Goal: Information Seeking & Learning: Learn about a topic

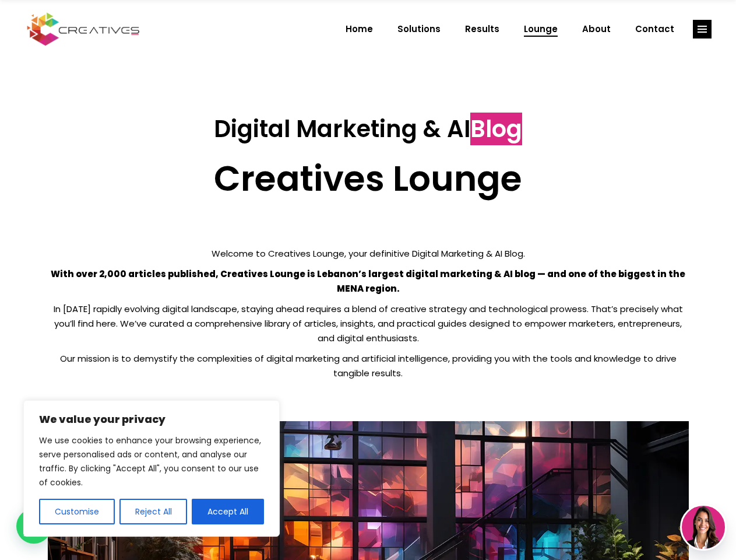
click at [368, 280] on p "With over 2,000 articles published, Creatives Lounge is Lebanon’s largest digit…" at bounding box center [368, 280] width 641 height 29
click at [76, 511] on button "Customise" at bounding box center [77, 512] width 76 height 26
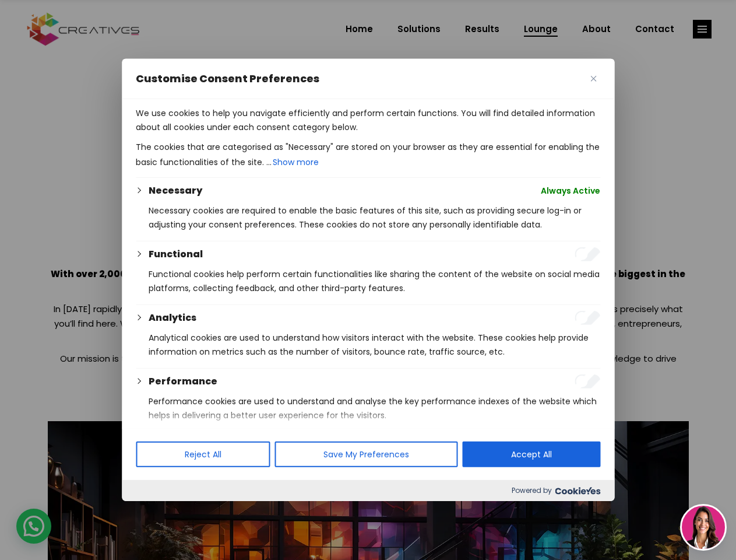
click at [153, 511] on div at bounding box center [368, 280] width 736 height 560
click at [228, 134] on p "We use cookies to help you navigate efficiently and perform certain functions. …" at bounding box center [368, 120] width 465 height 28
click at [703, 29] on div at bounding box center [368, 280] width 736 height 560
click at [704, 527] on img at bounding box center [703, 527] width 43 height 43
